Goal: Information Seeking & Learning: Stay updated

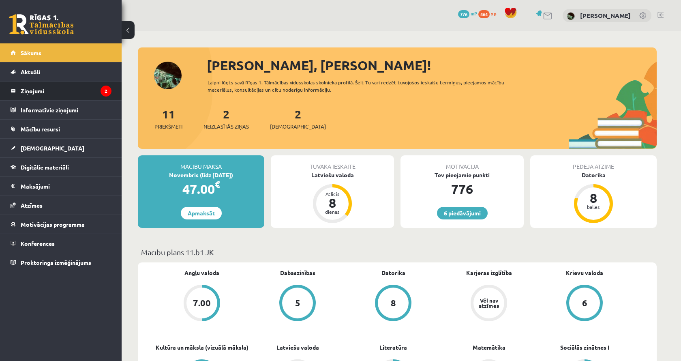
click at [41, 97] on legend "Ziņojumi 2" at bounding box center [66, 91] width 91 height 19
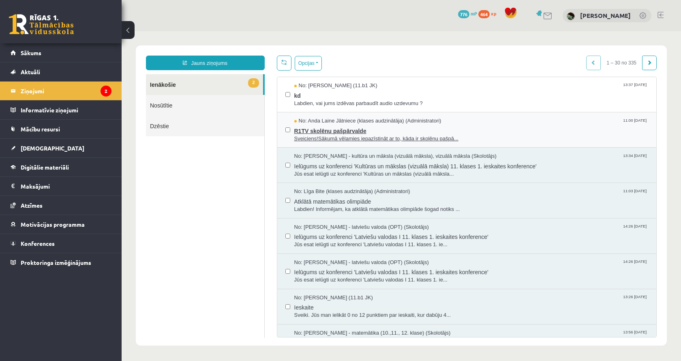
click at [387, 132] on span "R1TV skolēnu pašpārvalde" at bounding box center [471, 130] width 354 height 10
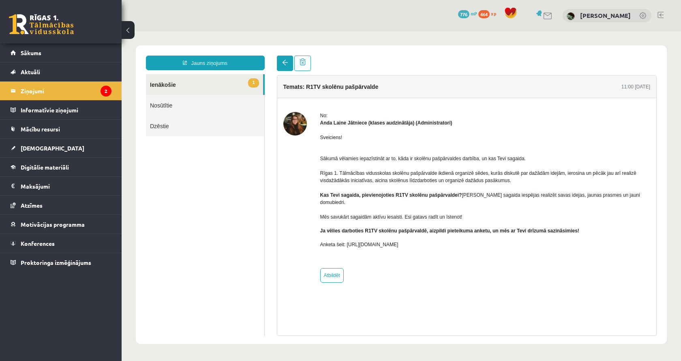
click at [288, 63] on span at bounding box center [285, 63] width 6 height 6
click at [256, 78] on span "1" at bounding box center [253, 82] width 11 height 9
click at [280, 56] on link at bounding box center [285, 63] width 16 height 15
click at [284, 65] on span at bounding box center [285, 63] width 6 height 6
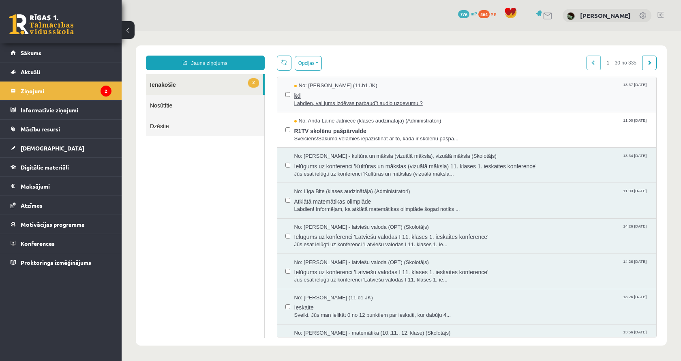
click at [352, 97] on span "kd" at bounding box center [471, 95] width 354 height 10
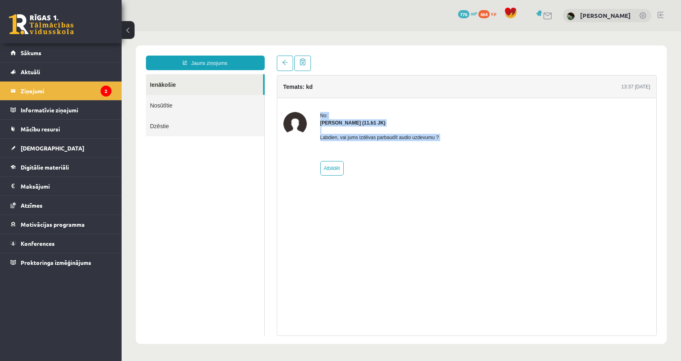
drag, startPoint x: 361, startPoint y: 142, endPoint x: 318, endPoint y: 106, distance: 55.5
click at [318, 106] on div "No: Dmitrijs Fedičevs (11.b1 JK) Labdien, vai jums izdēvas parbaudīt audio uzde…" at bounding box center [467, 143] width 380 height 91
drag, startPoint x: 318, startPoint y: 106, endPoint x: 342, endPoint y: 170, distance: 68.5
click at [341, 170] on div "No: Dmitrijs Fedičevs (11.b1 JK) Labdien, vai jums izdēvas parbaudīt audio uzde…" at bounding box center [467, 143] width 380 height 91
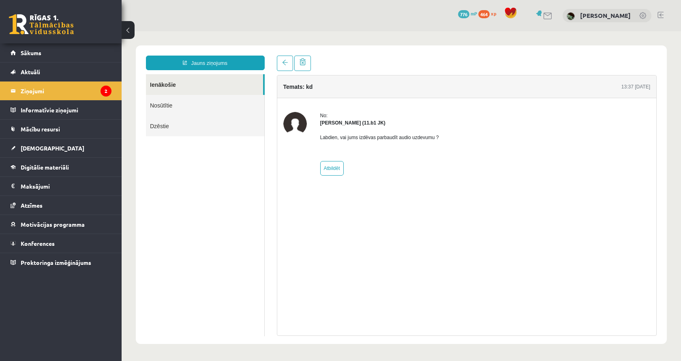
click at [361, 210] on div "Temats: kd 13:37 08/10/2025 No: Dmitrijs Fedičevs (11.b1 JK) Labdien, vai jums …" at bounding box center [467, 205] width 380 height 261
click at [27, 63] on link "Aktuāli" at bounding box center [61, 71] width 101 height 19
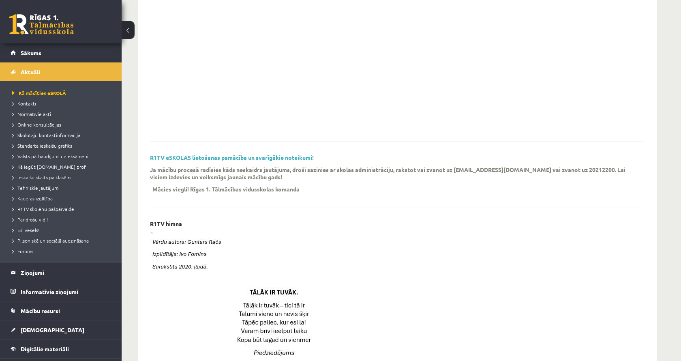
scroll to position [331, 0]
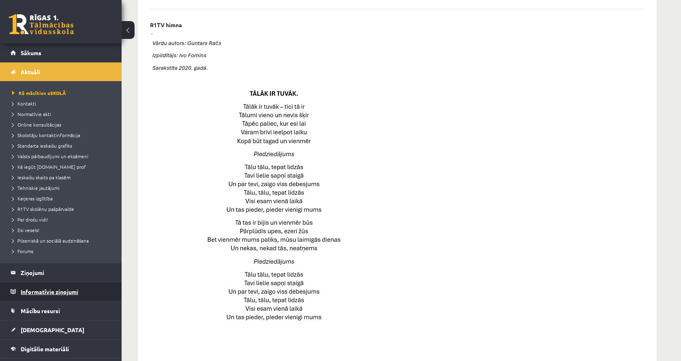
click at [59, 294] on legend "Informatīvie ziņojumi 0" at bounding box center [66, 291] width 91 height 19
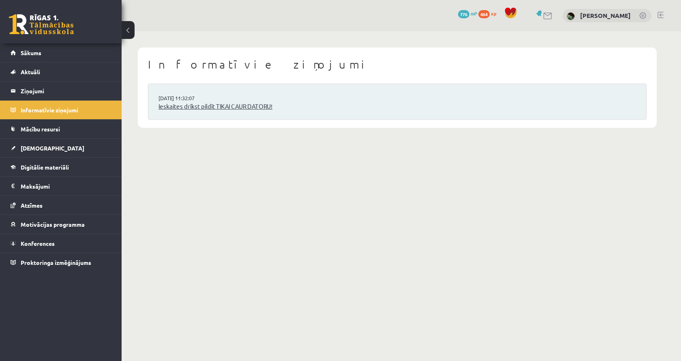
click at [262, 105] on link "Ieskaites drīkst pildīt TIKAI CAUR DATORU!" at bounding box center [398, 106] width 478 height 9
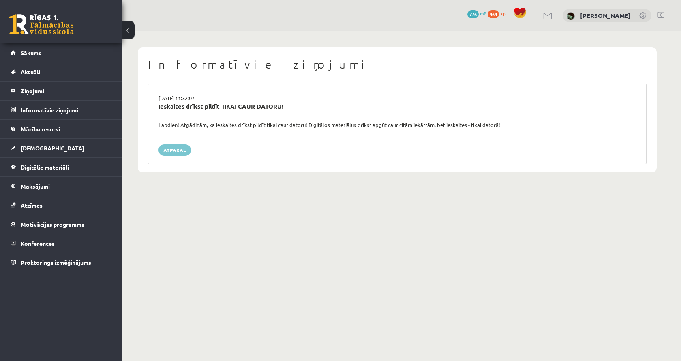
click at [162, 144] on link "Atpakaļ" at bounding box center [175, 149] width 32 height 11
